Goal: Find specific page/section: Find specific page/section

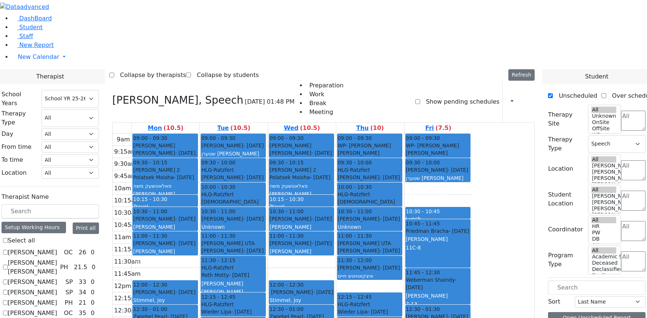
select select "212"
select select "3"
click at [26, 40] on span "Staff" at bounding box center [26, 36] width 14 height 7
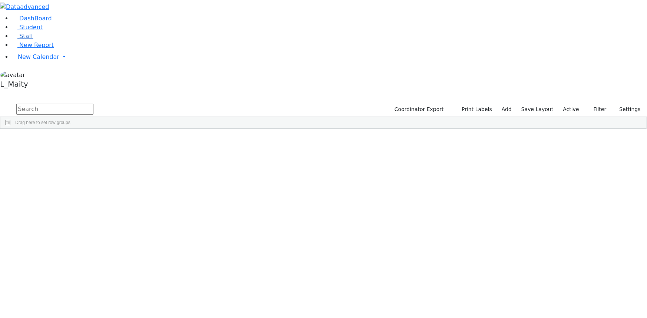
click at [27, 40] on span "Staff" at bounding box center [26, 36] width 14 height 7
click at [274, 191] on div "---" at bounding box center [254, 196] width 39 height 10
click at [32, 31] on span "Student" at bounding box center [30, 27] width 23 height 7
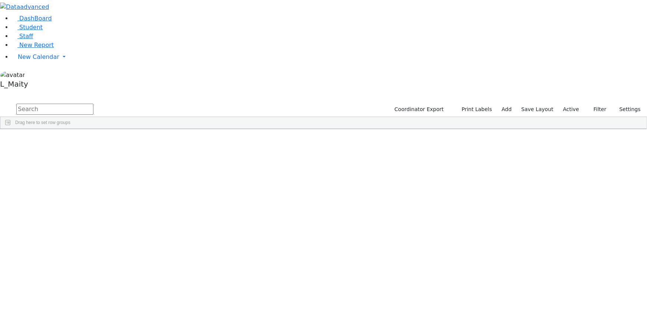
click at [125, 254] on div "Esther" at bounding box center [104, 259] width 42 height 10
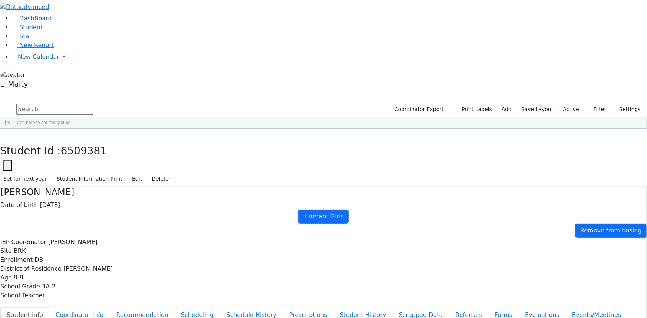
scroll to position [33, 0]
